Goal: Transaction & Acquisition: Download file/media

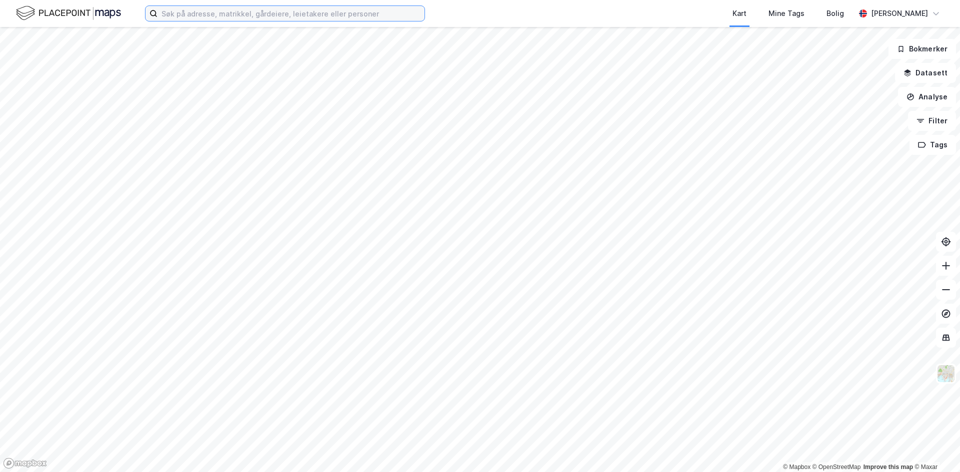
click at [297, 19] on input at bounding box center [290, 13] width 267 height 15
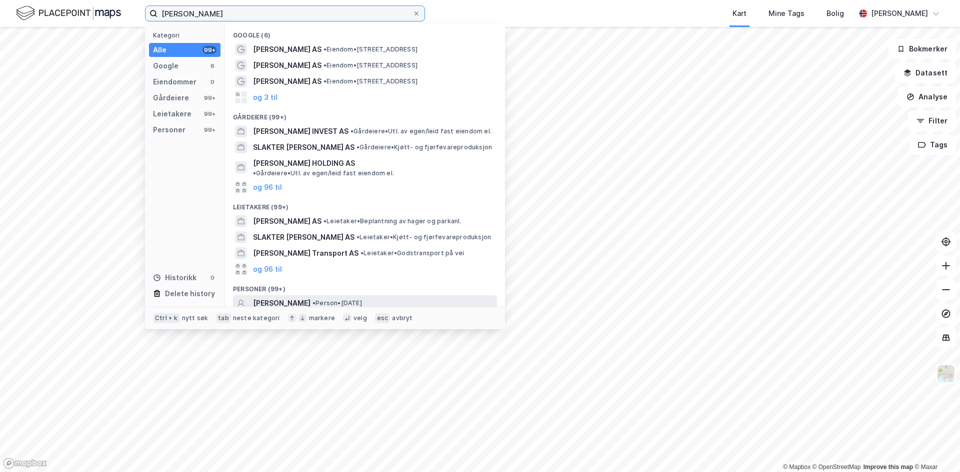
scroll to position [44, 0]
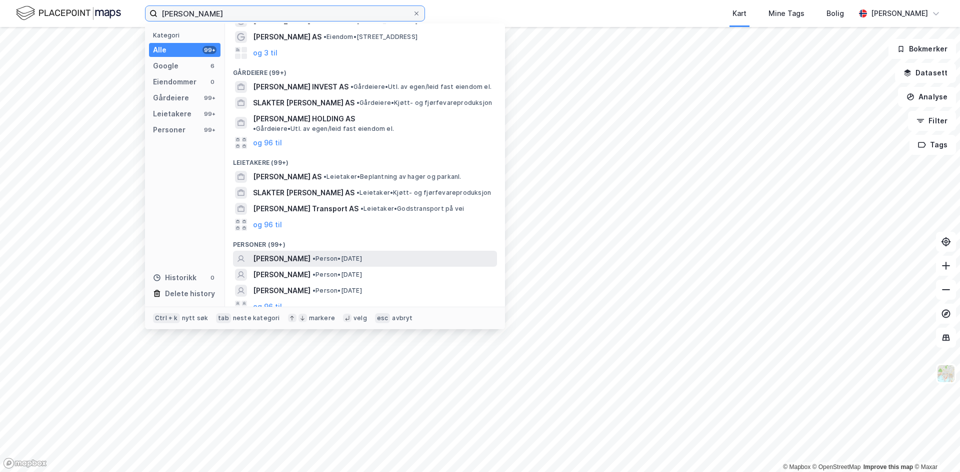
type input "[PERSON_NAME]"
click at [290, 253] on span "[PERSON_NAME]" at bounding box center [281, 259] width 57 height 12
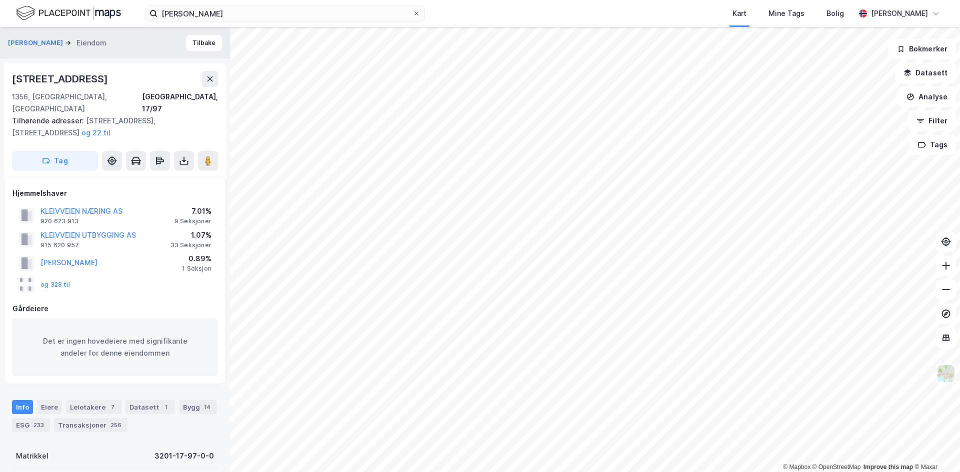
scroll to position [50, 0]
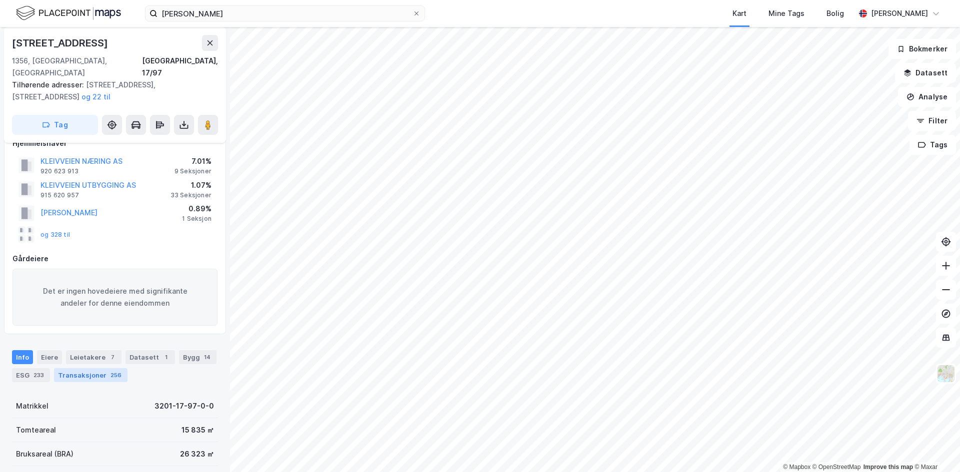
click at [98, 368] on div "Transaksjoner 256" at bounding box center [90, 375] width 73 height 14
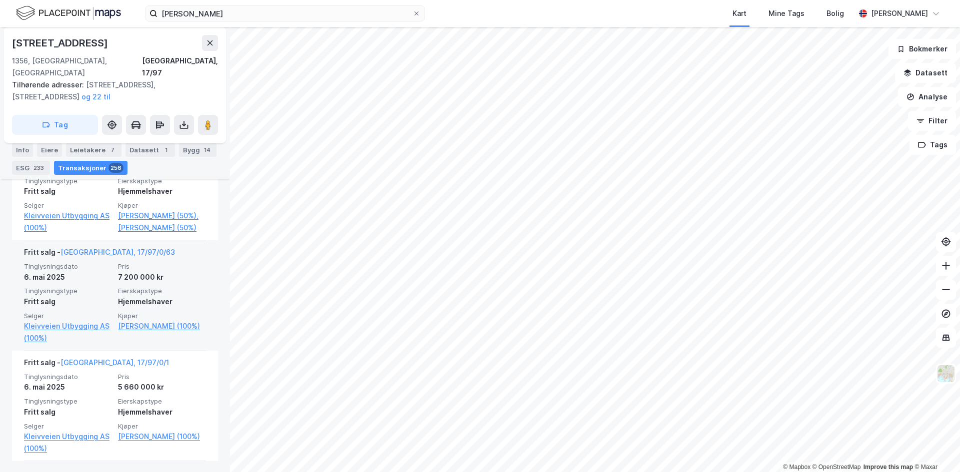
scroll to position [1497, 0]
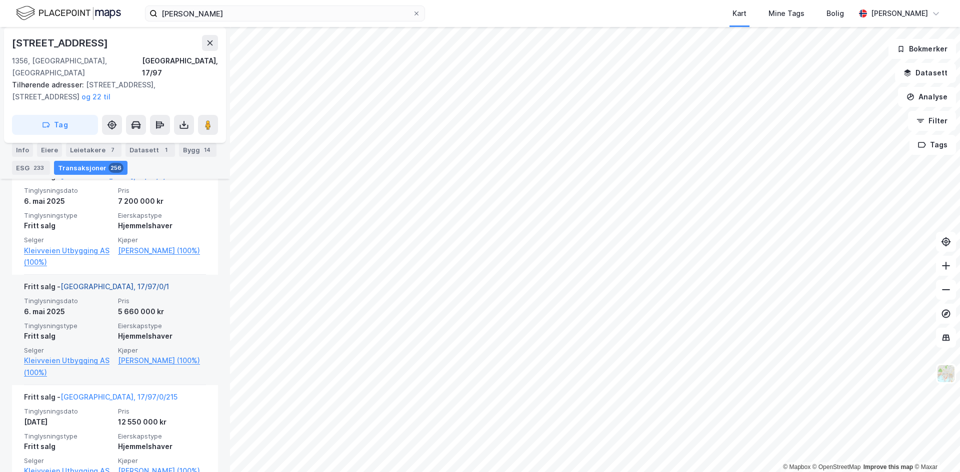
click at [97, 291] on link "[GEOGRAPHIC_DATA], 17/97/0/1" at bounding box center [114, 286] width 108 height 8
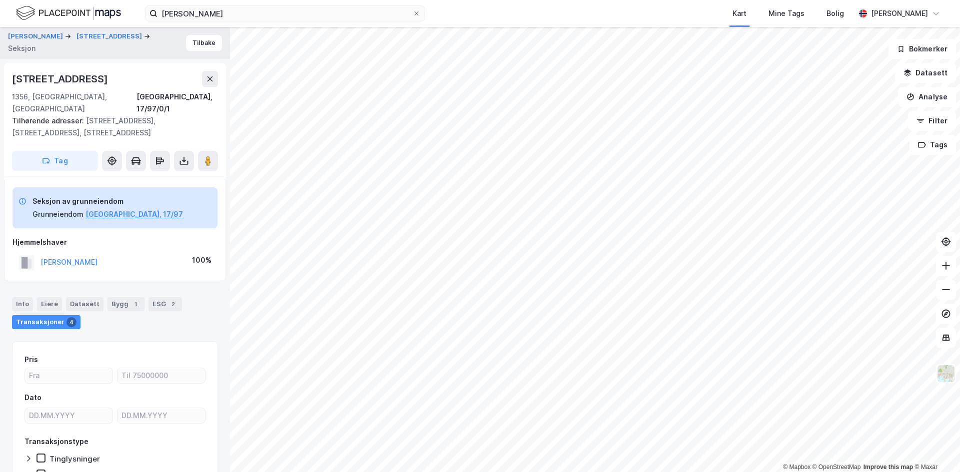
drag, startPoint x: 11, startPoint y: 77, endPoint x: 111, endPoint y: 81, distance: 99.6
click at [111, 81] on div "Ringshaugveien 10 1356, [GEOGRAPHIC_DATA], [GEOGRAPHIC_DATA], 17/97/0/1 Tilhøre…" at bounding box center [115, 121] width 222 height 116
copy div "[STREET_ADDRESS]"
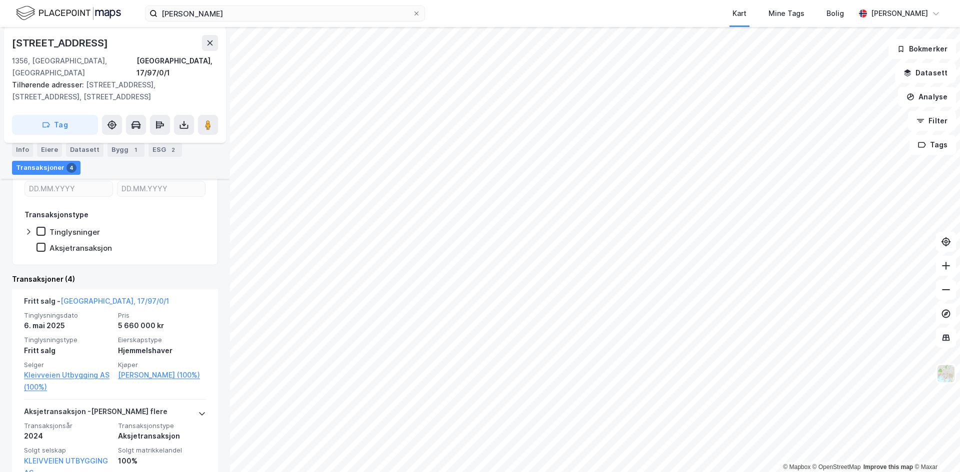
scroll to position [209, 0]
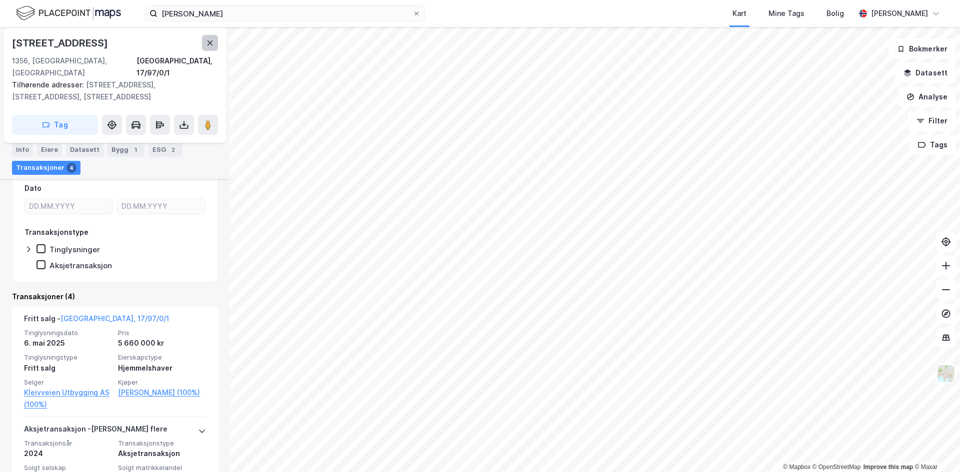
click at [208, 44] on icon at bounding box center [209, 42] width 5 height 5
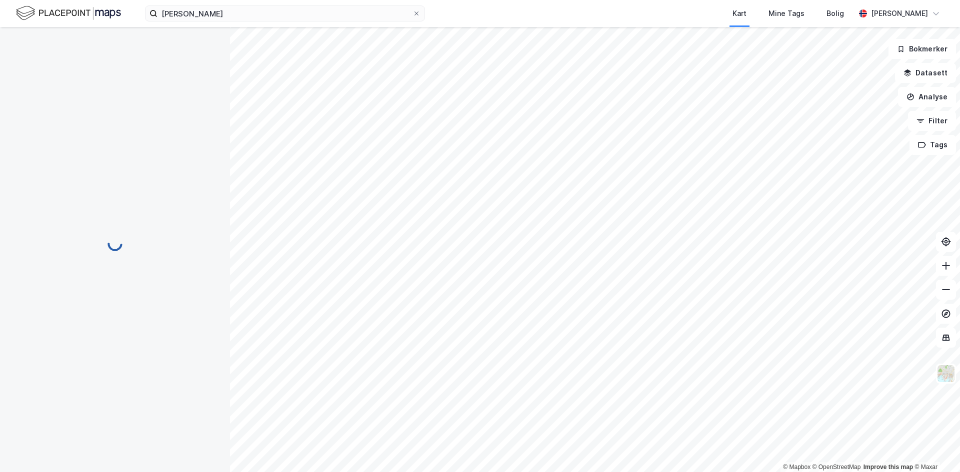
scroll to position [115, 0]
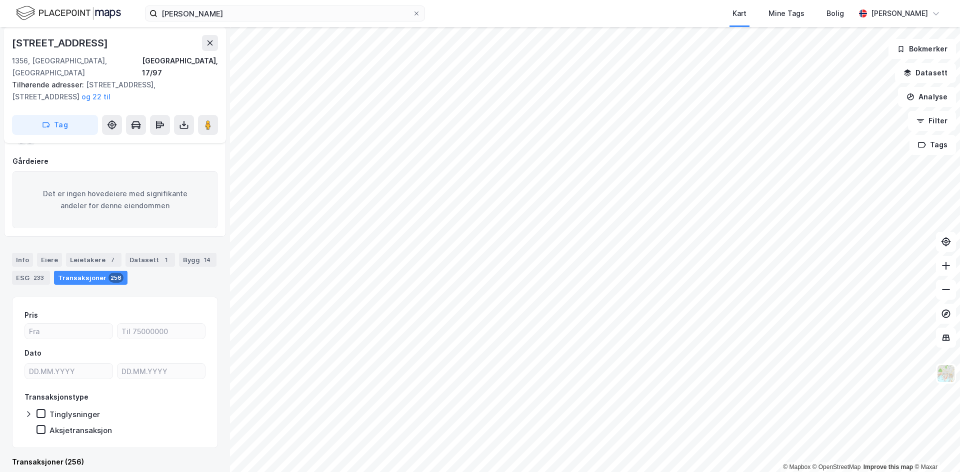
click at [205, 120] on image at bounding box center [208, 125] width 6 height 10
click at [417, 15] on icon at bounding box center [416, 13] width 6 height 6
click at [412, 15] on input "[PERSON_NAME]" at bounding box center [284, 13] width 255 height 15
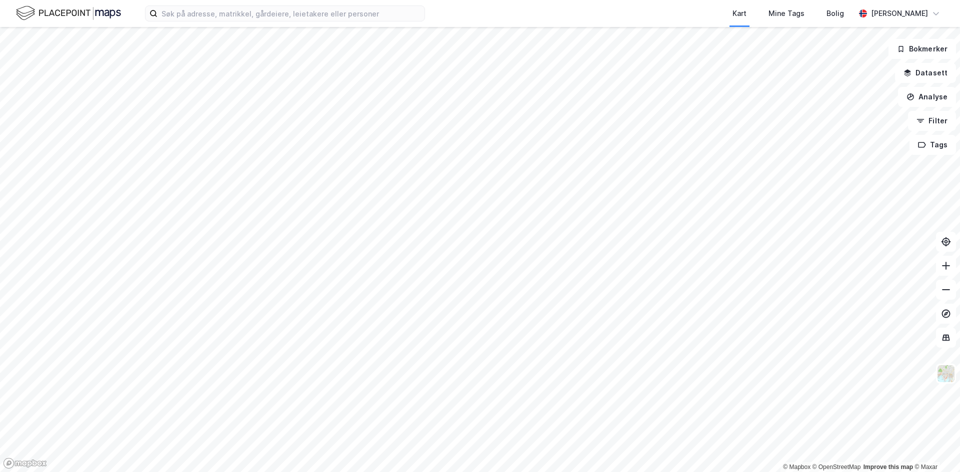
drag, startPoint x: 376, startPoint y: 50, endPoint x: 450, endPoint y: 13, distance: 82.7
click at [450, 13] on div "Kart Mine Tags Bolig [PERSON_NAME]" at bounding box center [480, 13] width 960 height 27
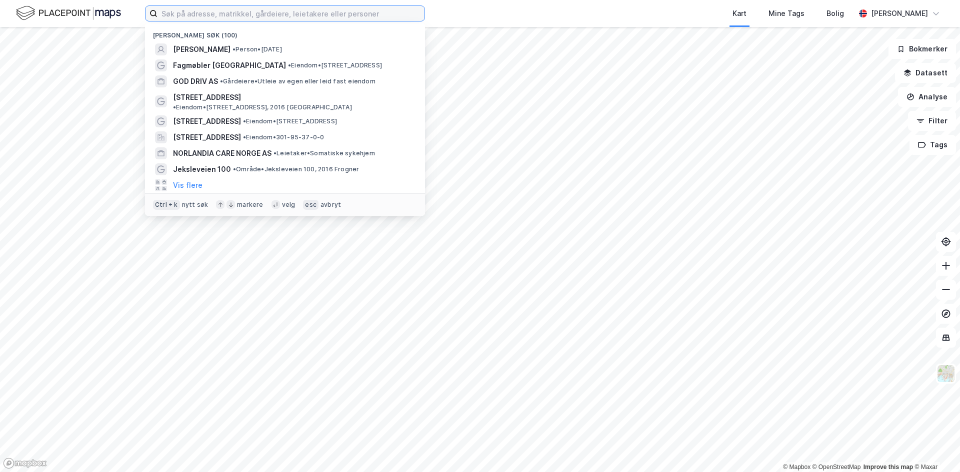
click at [313, 14] on input at bounding box center [290, 13] width 267 height 15
click at [522, 18] on div "Kart Mine Tags Bolig" at bounding box center [664, 13] width 382 height 27
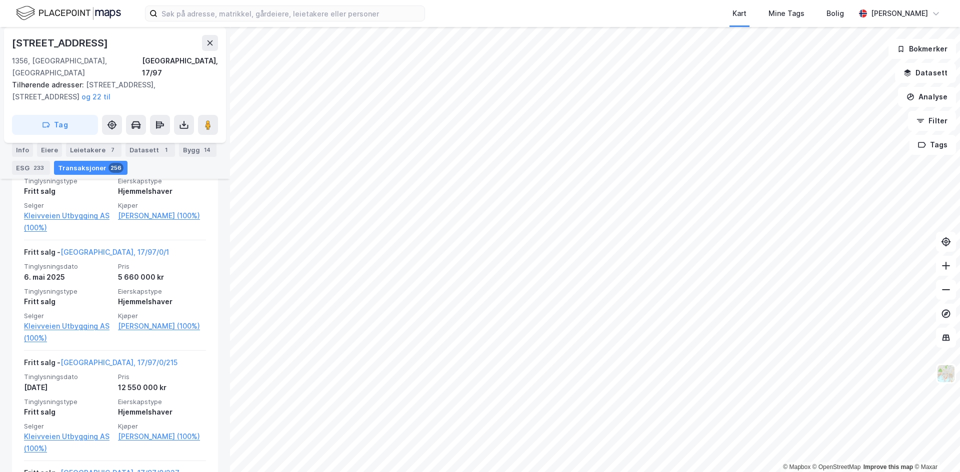
scroll to position [1565, 0]
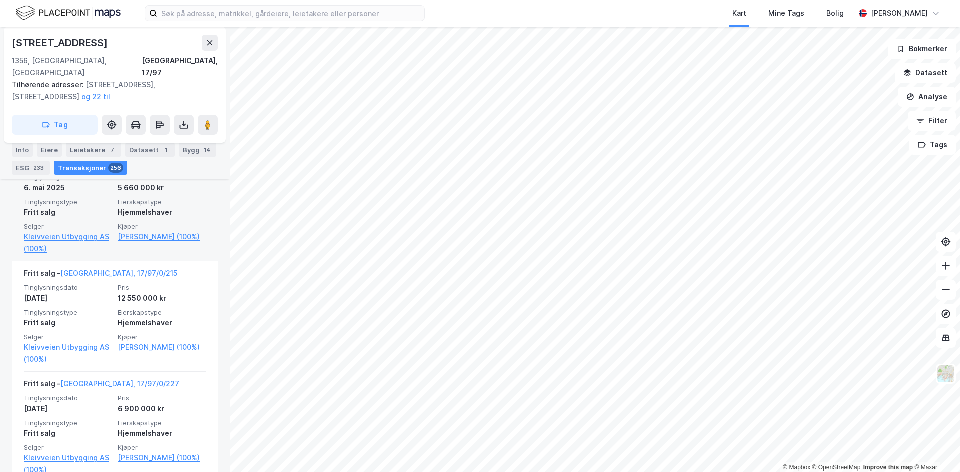
click at [94, 167] on link "[GEOGRAPHIC_DATA], 17/97/0/1" at bounding box center [114, 162] width 108 height 8
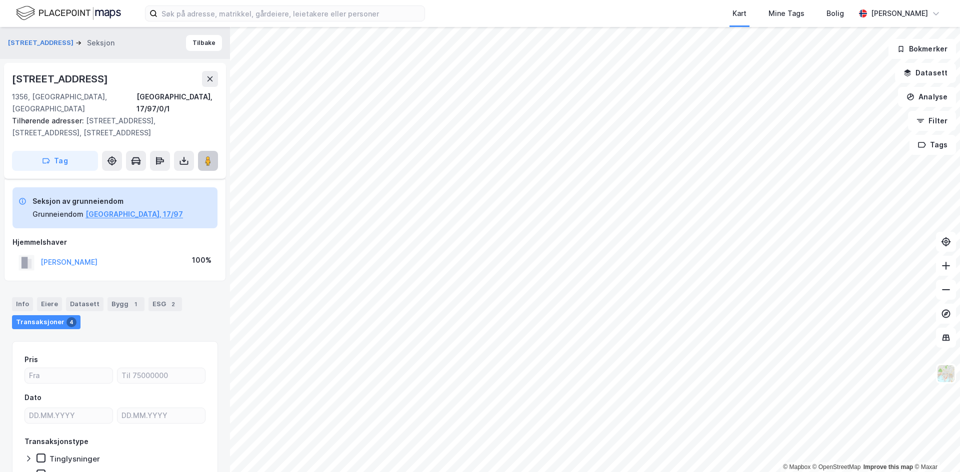
scroll to position [44, 0]
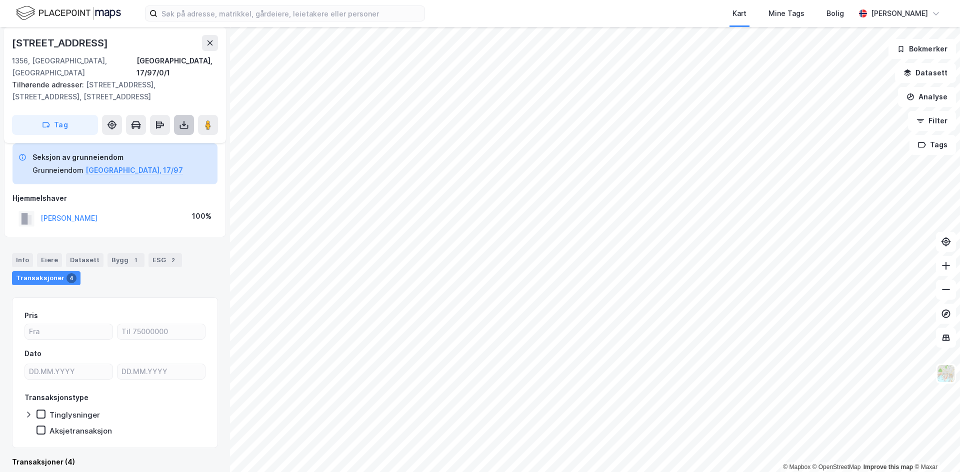
click at [183, 120] on icon at bounding box center [184, 125] width 10 height 10
click at [155, 141] on div "Last ned grunnbok" at bounding box center [134, 145] width 58 height 8
click at [212, 44] on icon at bounding box center [210, 43] width 8 height 8
